Goal: Find specific page/section: Find specific page/section

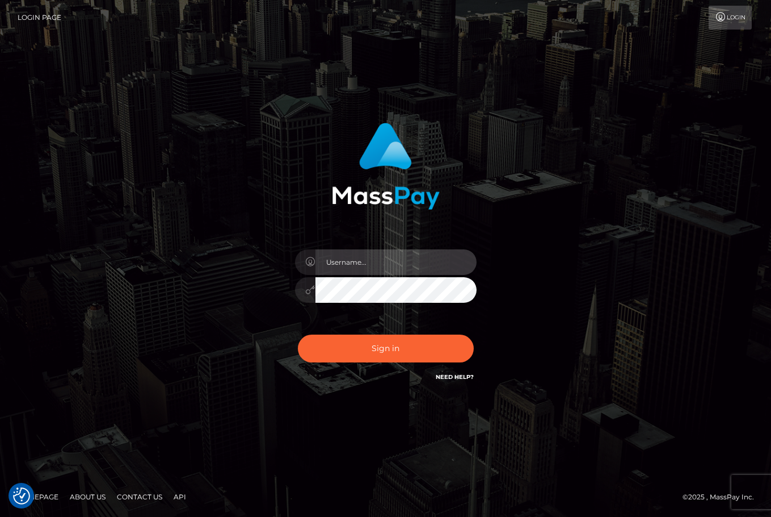
type input "christianc.xcite"
click at [401, 362] on div "Sign in Need Help?" at bounding box center [386, 353] width 199 height 51
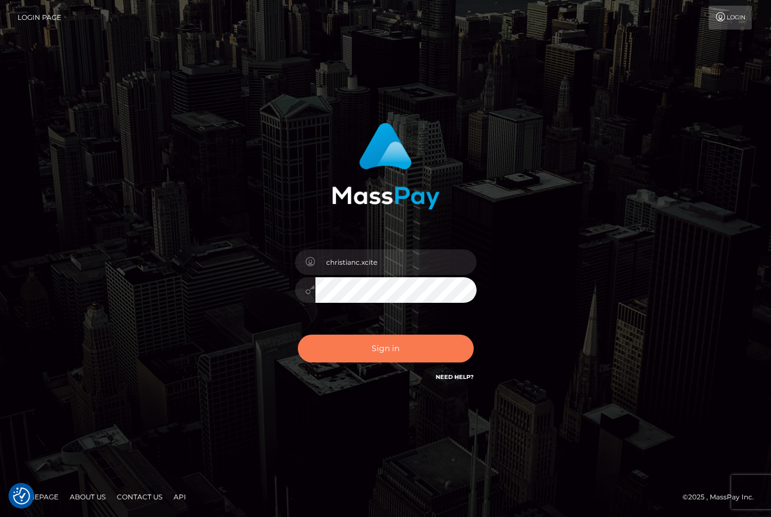
drag, startPoint x: 400, startPoint y: 359, endPoint x: 400, endPoint y: 353, distance: 6.2
click at [400, 357] on button "Sign in" at bounding box center [386, 348] width 176 height 28
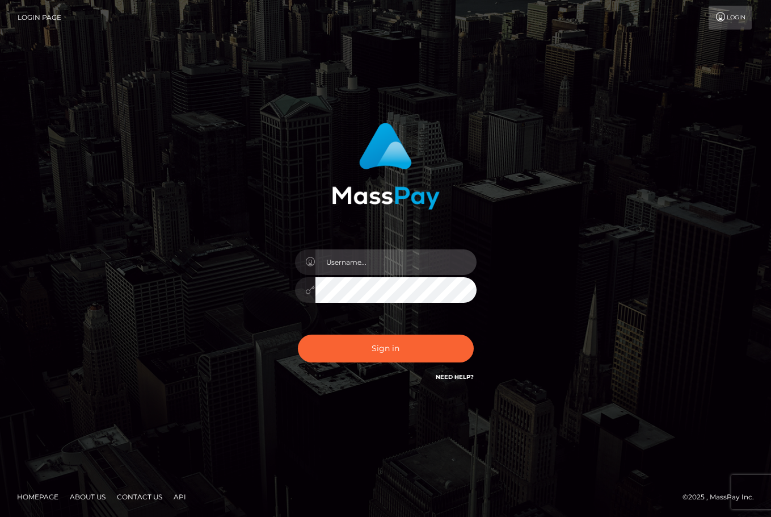
click at [381, 261] on input "text" at bounding box center [396, 262] width 161 height 26
type input "christianc.xcite"
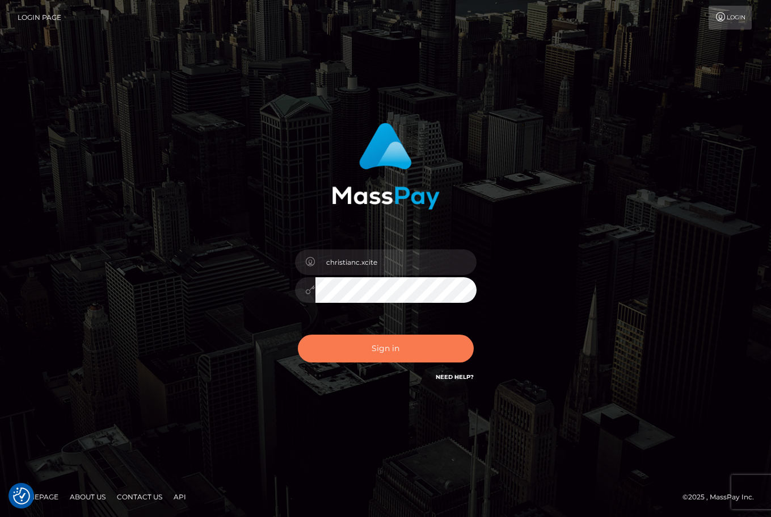
click at [353, 351] on button "Sign in" at bounding box center [386, 348] width 176 height 28
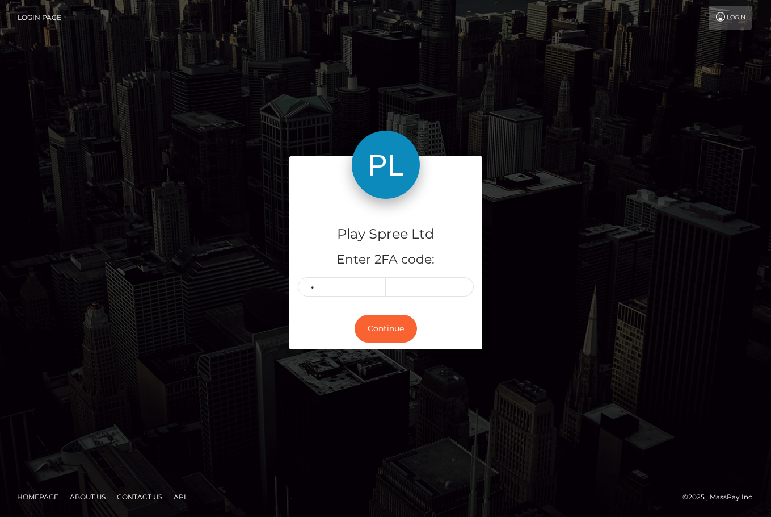
type input "1"
type input "2"
type input "3"
type input "4"
type input "2"
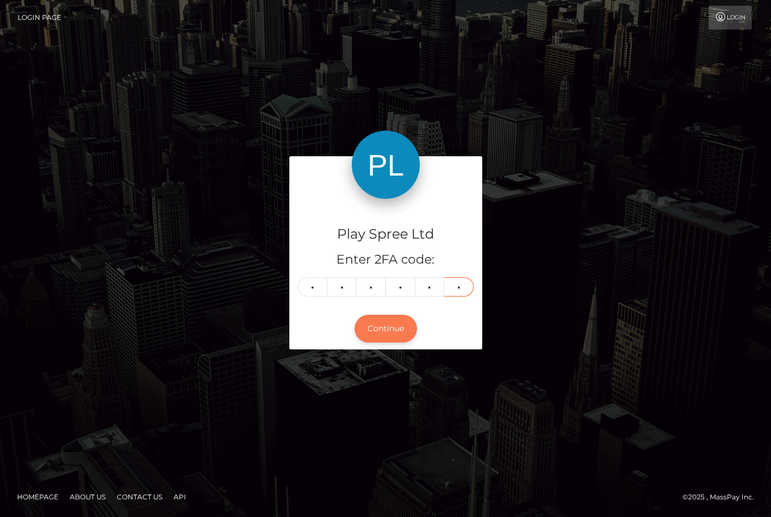
type input "4"
click at [383, 330] on button "Continue" at bounding box center [386, 328] width 62 height 28
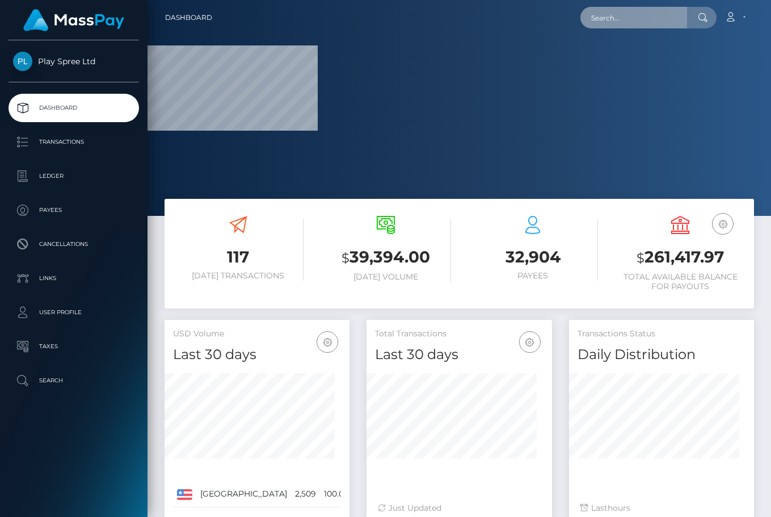
click at [614, 16] on input "text" at bounding box center [634, 18] width 107 height 22
paste input "1479697"
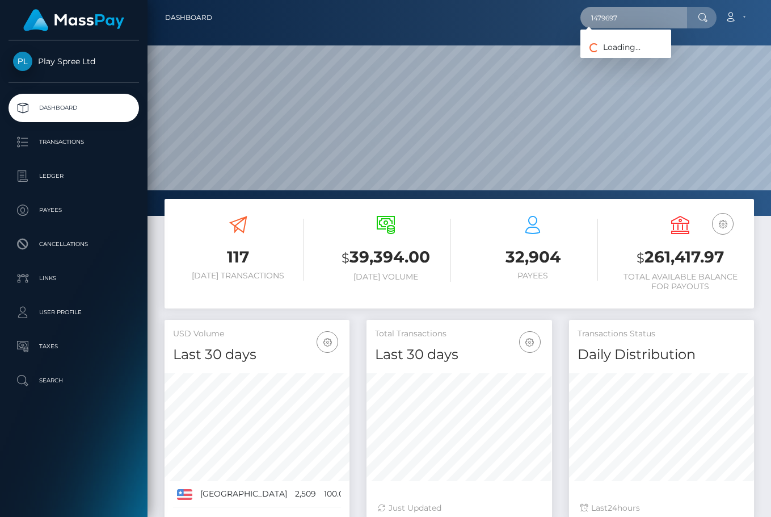
type input "1479697"
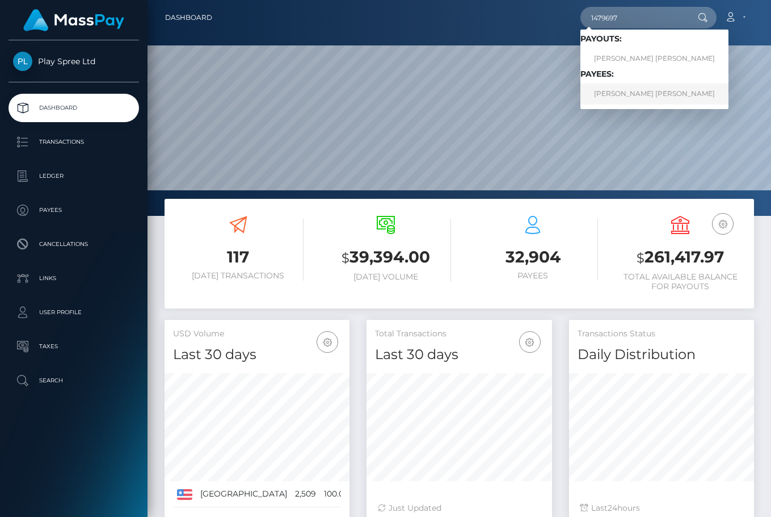
click at [647, 89] on link "KARA RENE YOUNG" at bounding box center [655, 93] width 148 height 21
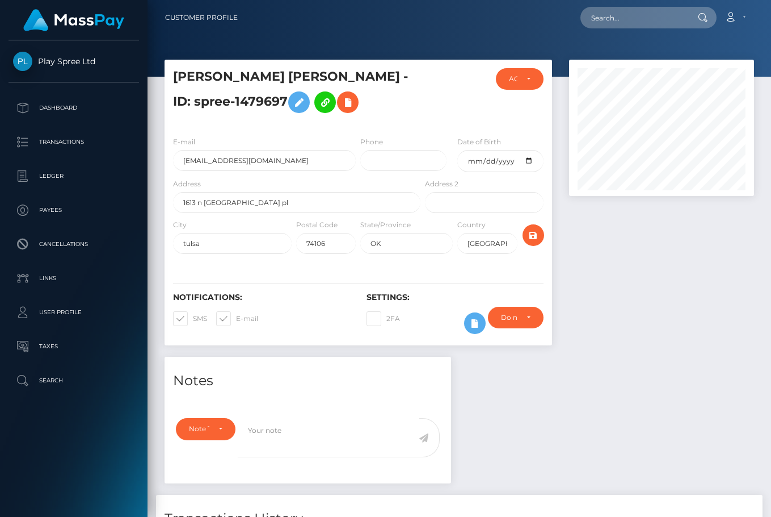
scroll to position [207, 0]
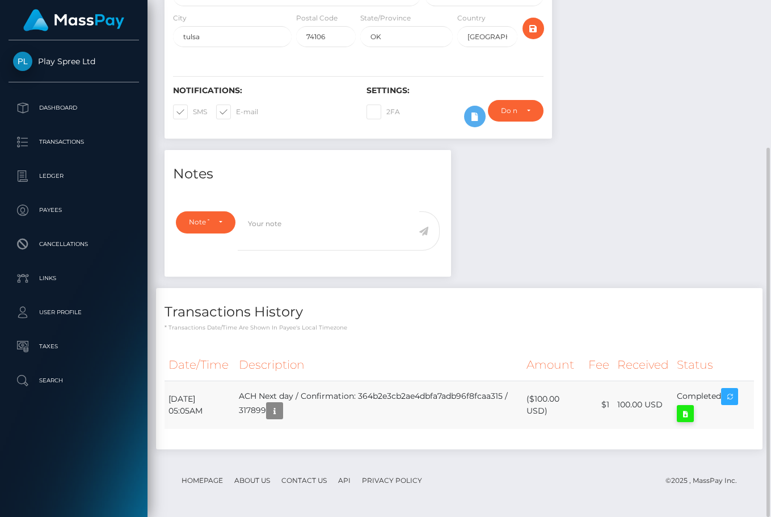
click at [693, 412] on icon at bounding box center [686, 413] width 14 height 14
